Goal: Navigation & Orientation: Find specific page/section

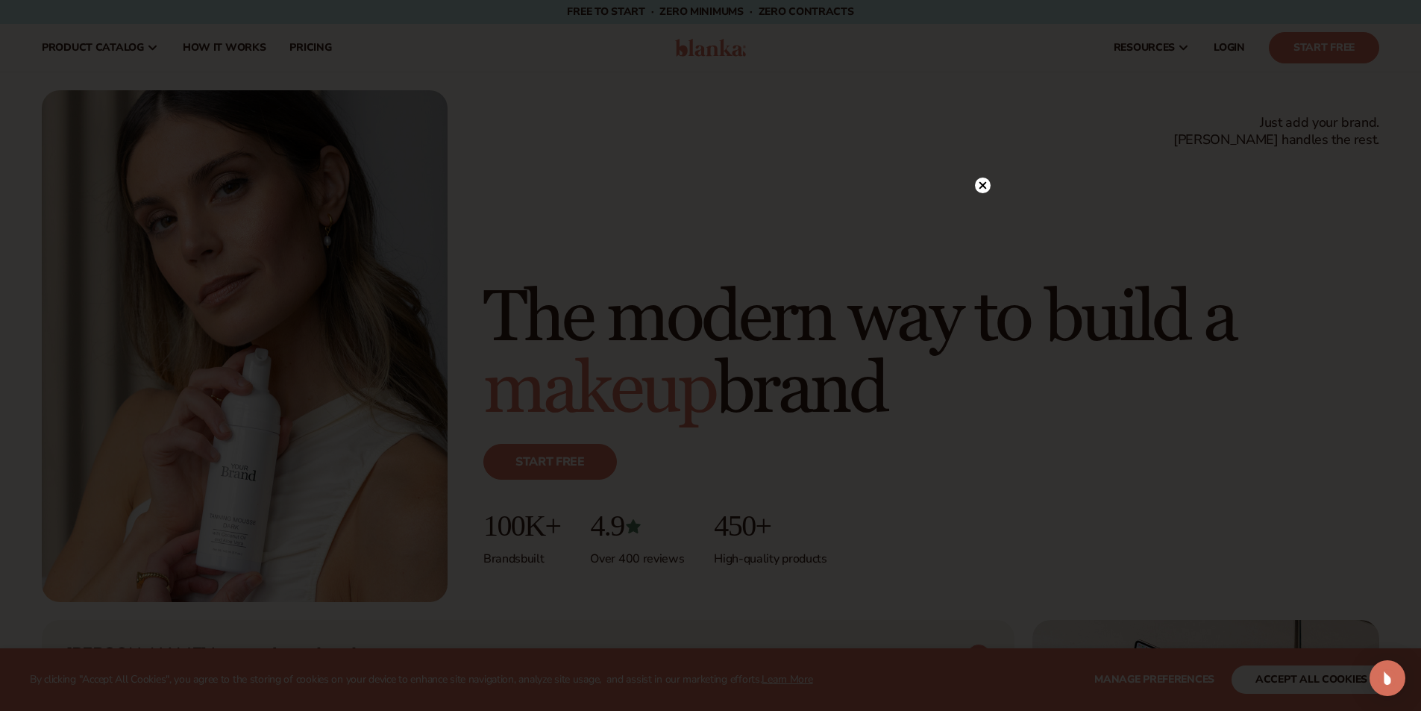
click at [980, 185] on circle at bounding box center [983, 185] width 16 height 16
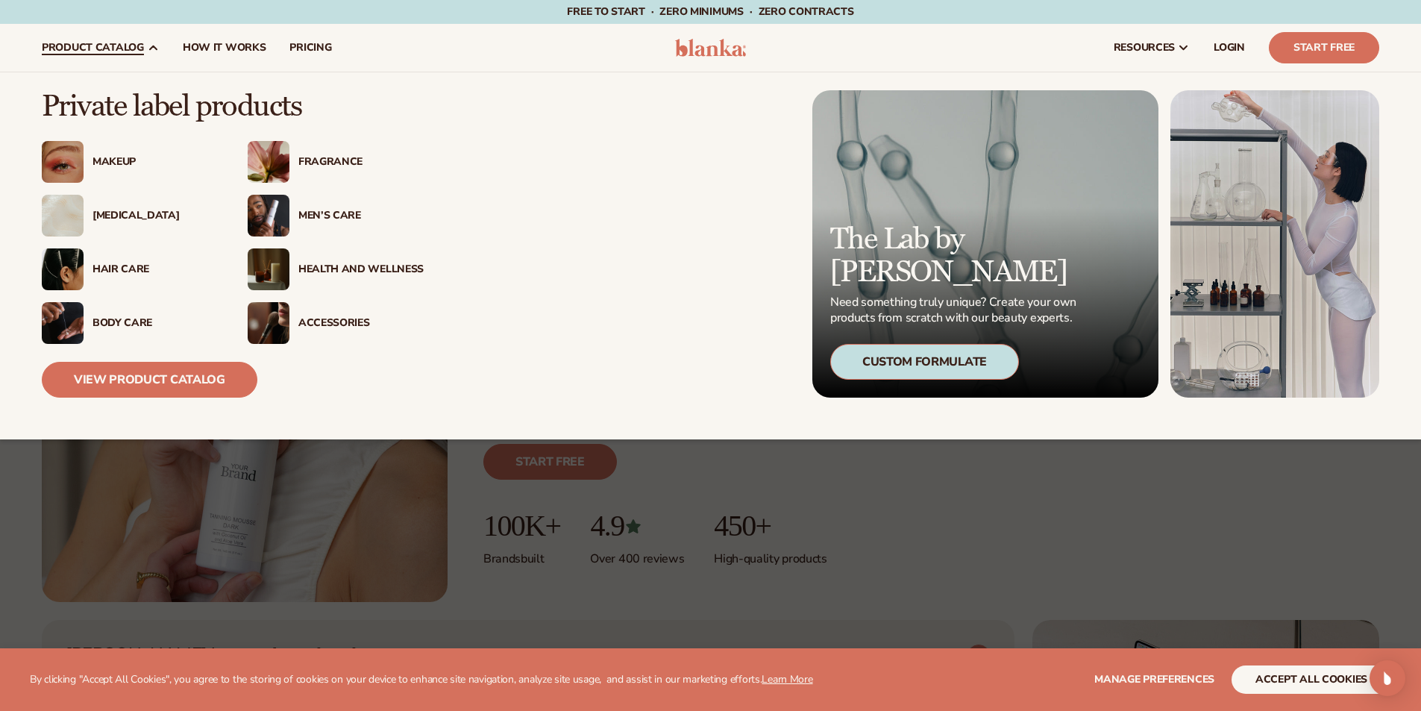
click at [303, 212] on div "Men’s Care" at bounding box center [360, 216] width 125 height 13
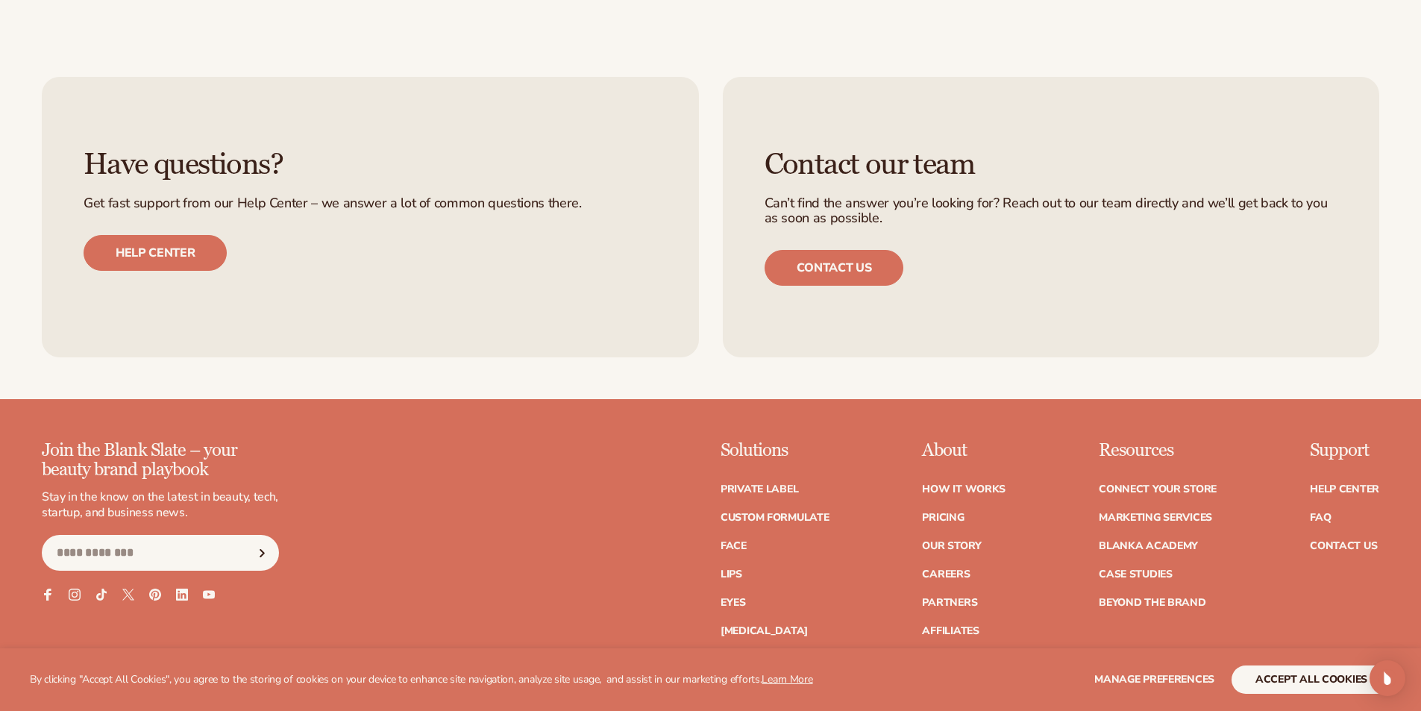
scroll to position [2916, 0]
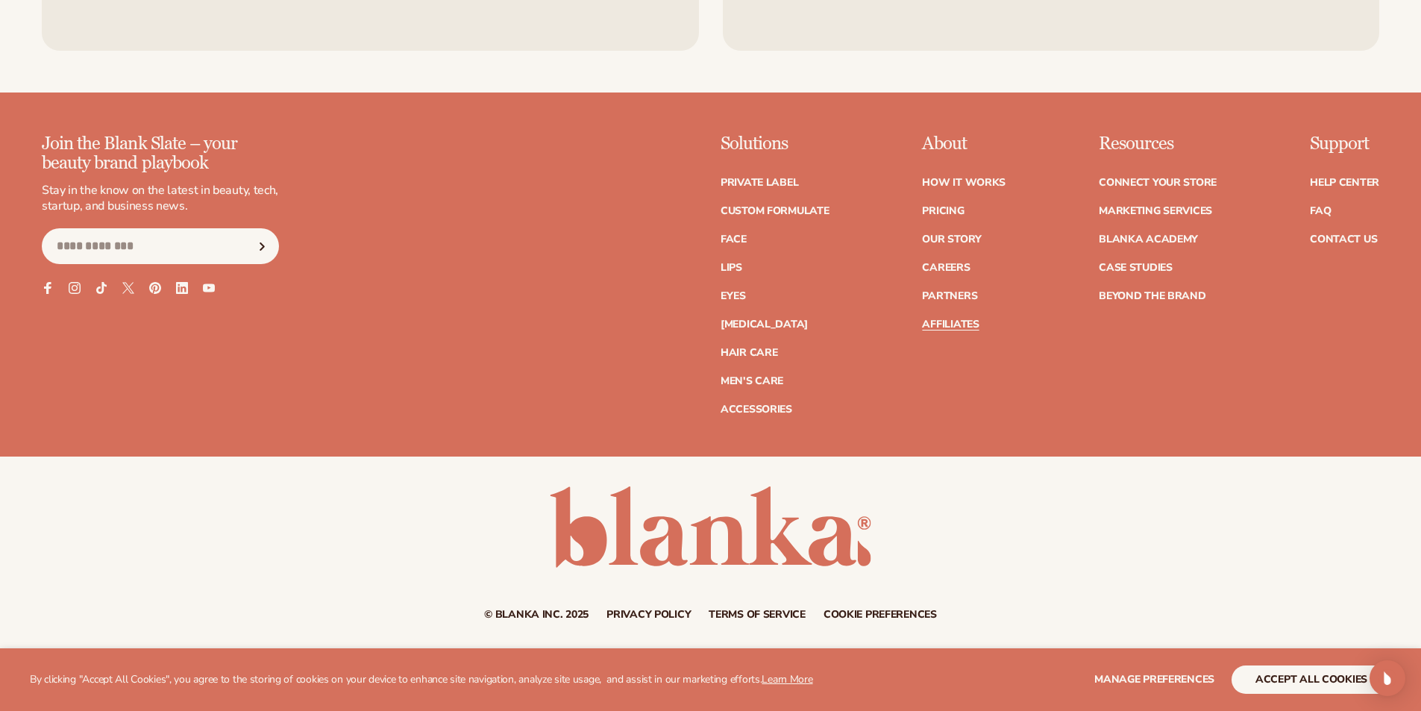
click at [959, 326] on link "Affiliates" at bounding box center [950, 324] width 57 height 10
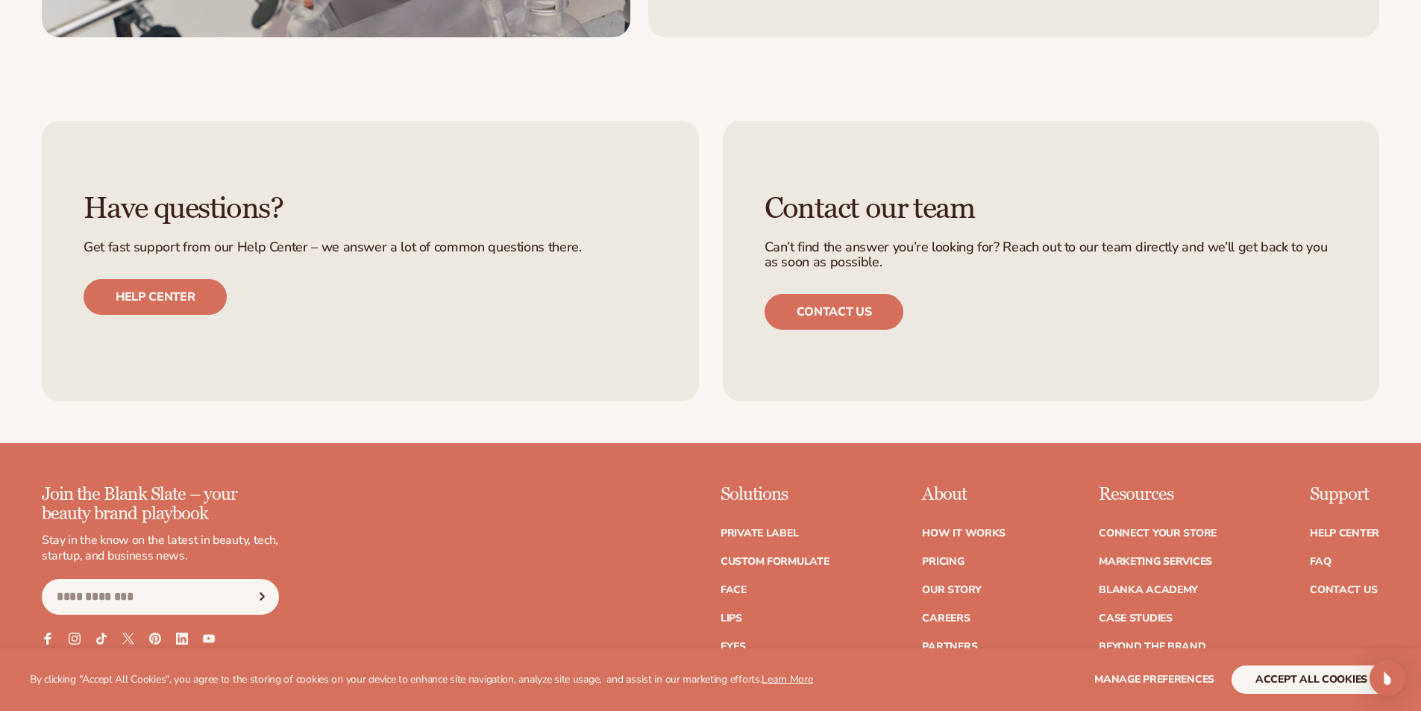
scroll to position [4101, 0]
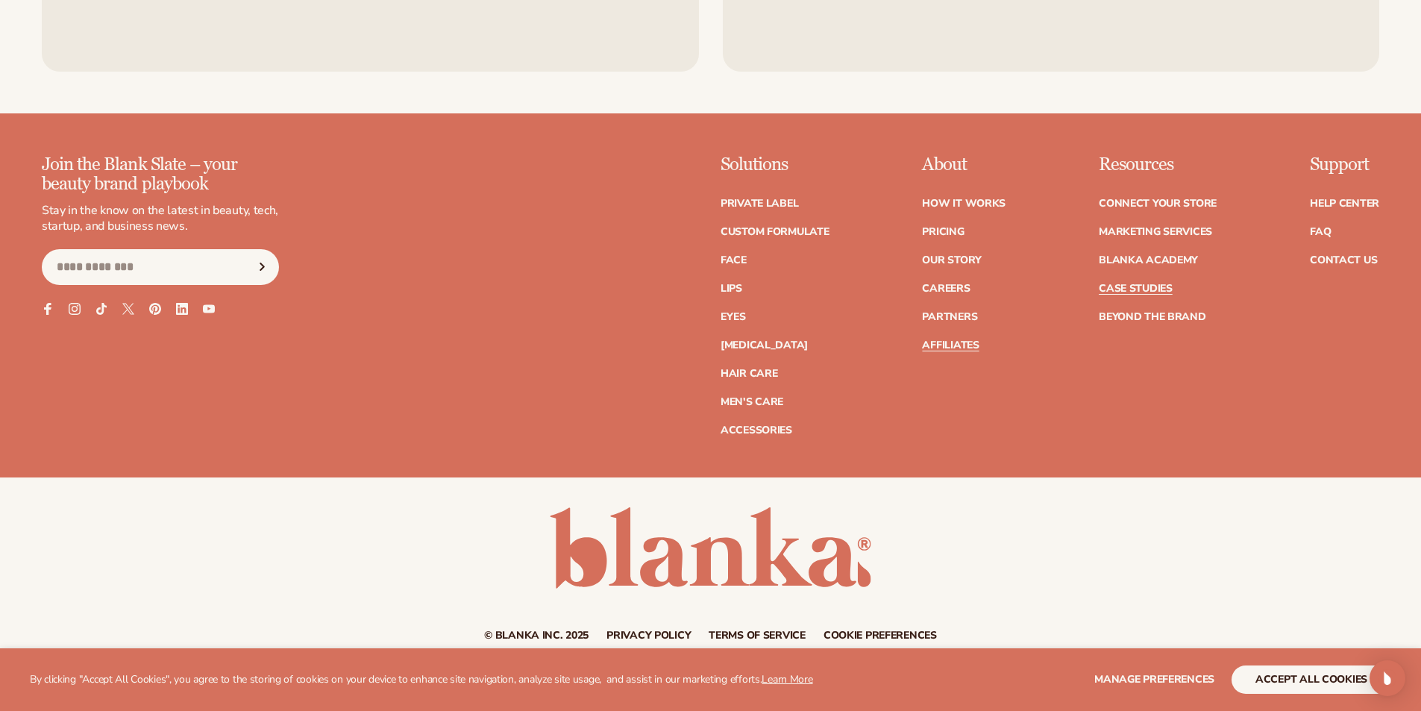
click at [1129, 289] on link "Case Studies" at bounding box center [1135, 288] width 74 height 10
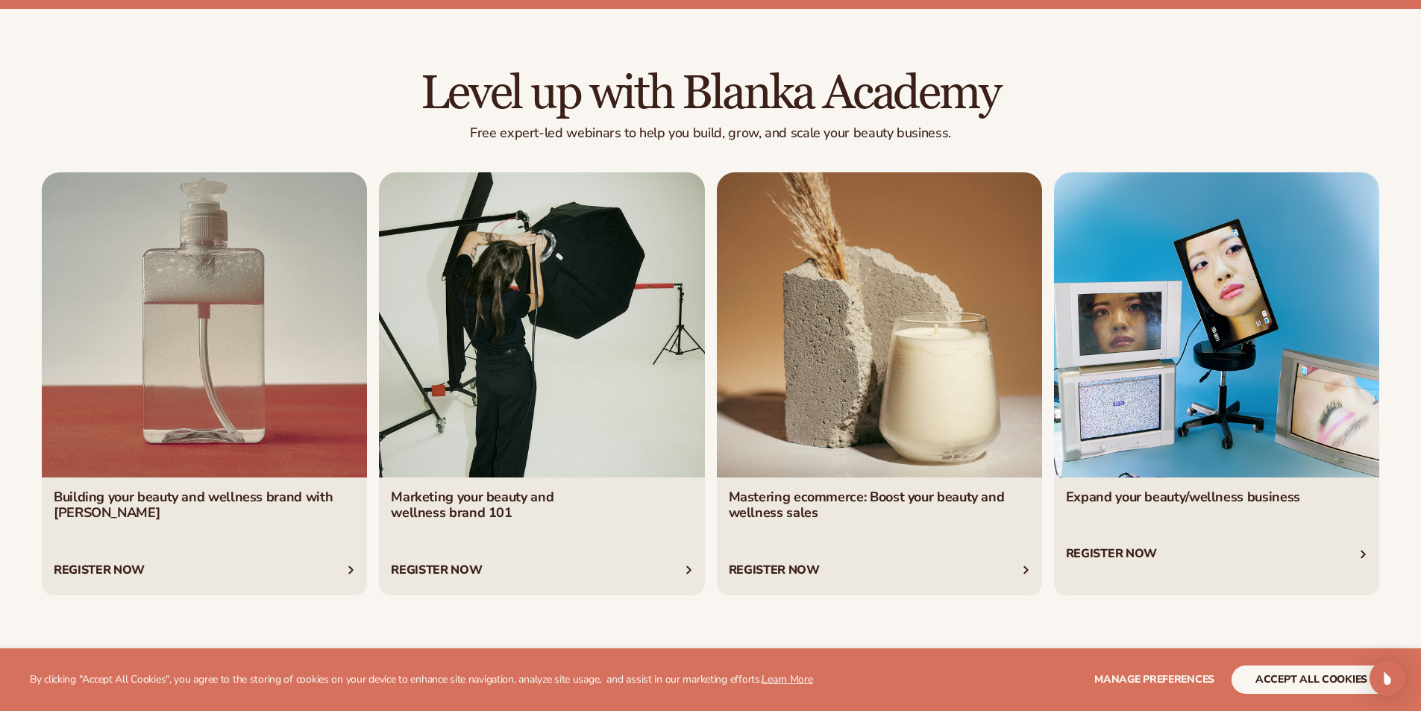
scroll to position [1783, 0]
